Goal: Communication & Community: Answer question/provide support

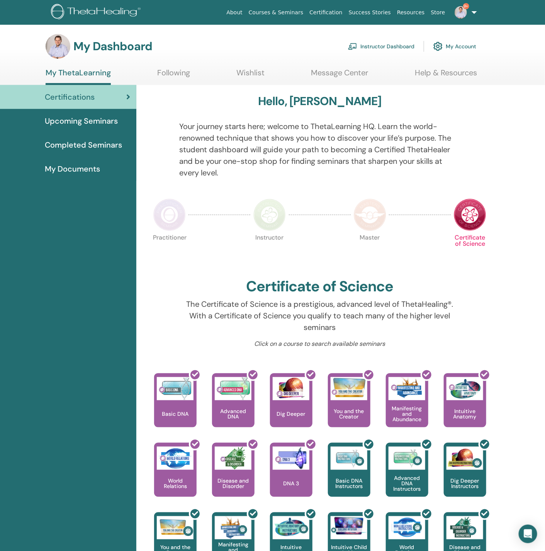
click at [379, 45] on link "Instructor Dashboard" at bounding box center [381, 46] width 66 height 17
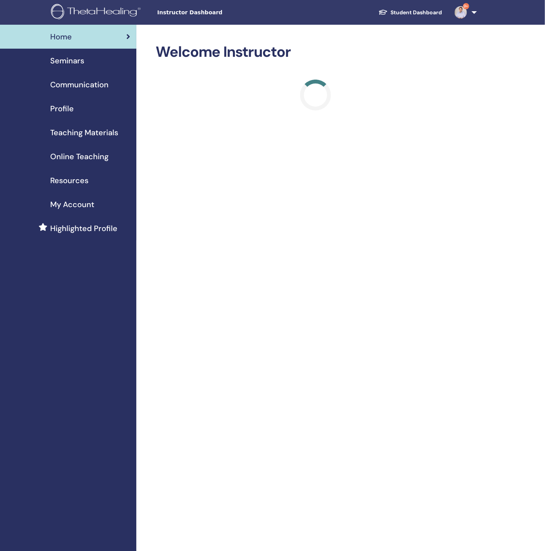
click at [68, 65] on span "Seminars" at bounding box center [67, 61] width 34 height 12
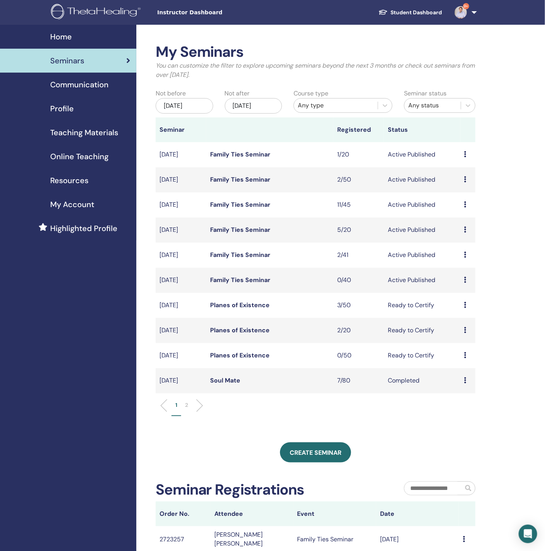
click at [244, 203] on link "Family Ties Seminar" at bounding box center [240, 204] width 60 height 8
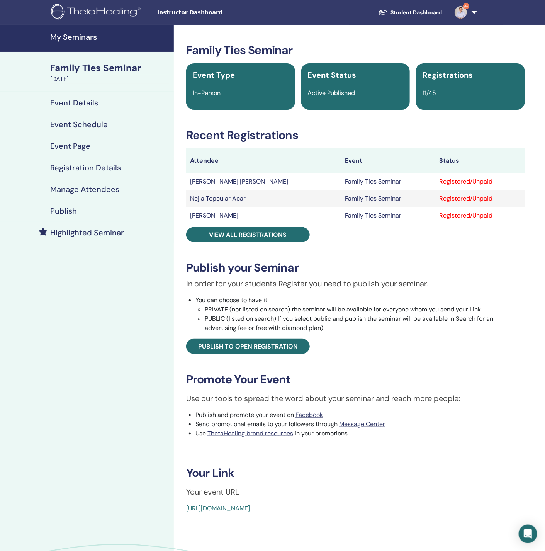
click at [85, 190] on h4 "Manage Attendees" at bounding box center [84, 189] width 69 height 9
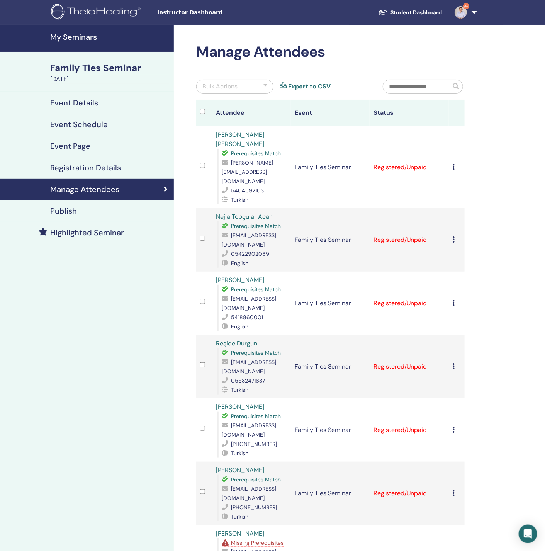
click at [453, 164] on icon at bounding box center [454, 167] width 2 height 6
click at [462, 243] on link "Download Certificate" at bounding box center [465, 241] width 60 height 8
click at [503, 63] on div "Manage Attendees Bulk Actions Export to CSV Attendee Event Status Selma ŞİPLEME…" at bounding box center [355, 502] width 363 height 955
click at [463, 19] on link "9+" at bounding box center [464, 12] width 32 height 25
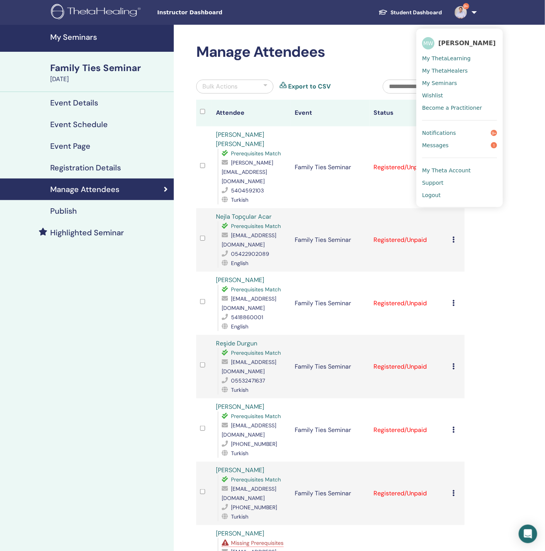
click at [441, 142] on span "Messages" at bounding box center [435, 145] width 27 height 7
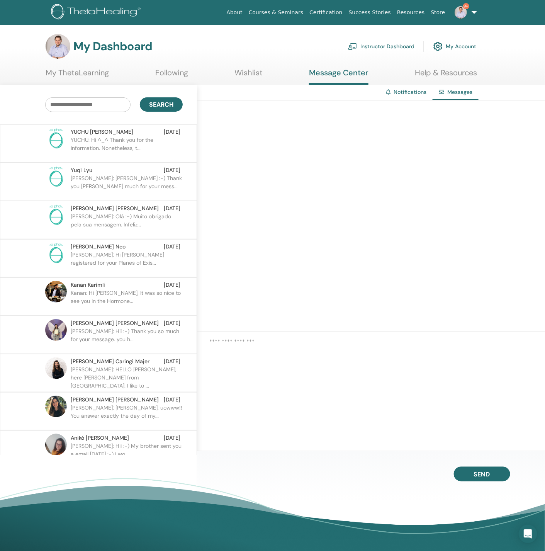
click at [121, 146] on p "YUCHU: Hi ^_^ Thank you for the information. Nonetheless, t..." at bounding box center [127, 147] width 112 height 23
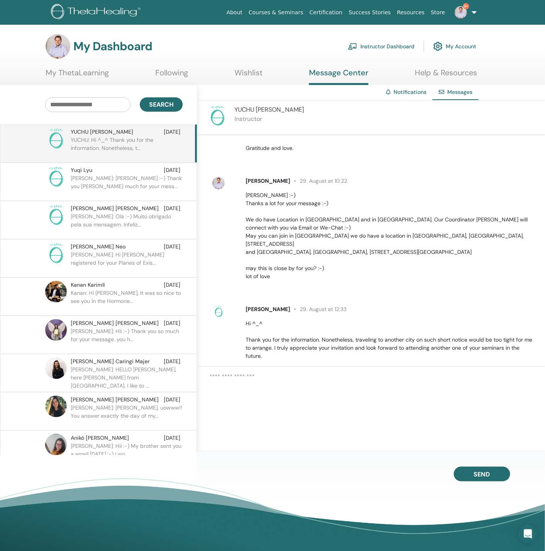
scroll to position [1241, 0]
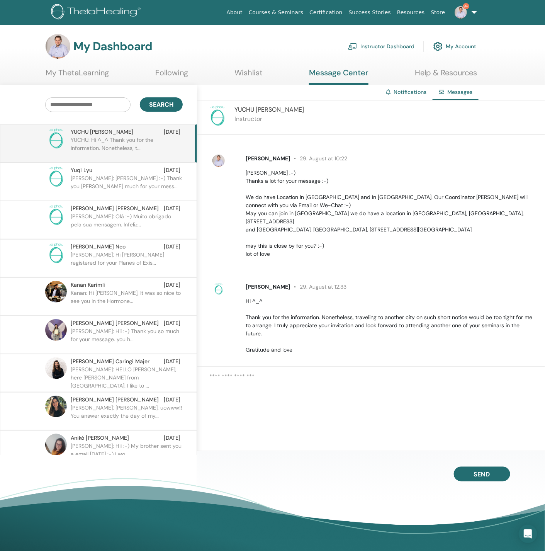
click at [365, 392] on textarea at bounding box center [377, 394] width 336 height 44
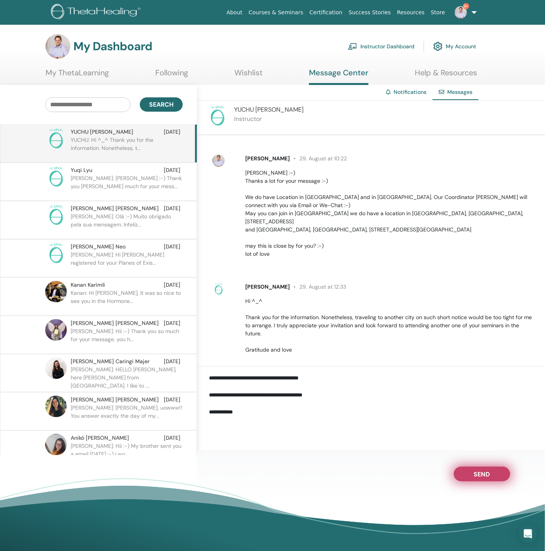
type textarea "**********"
click at [468, 473] on button "Send" at bounding box center [482, 473] width 56 height 15
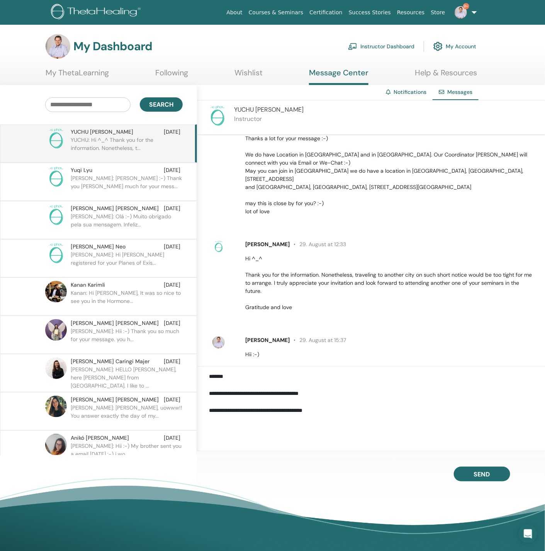
scroll to position [1337, 0]
